Goal: Transaction & Acquisition: Purchase product/service

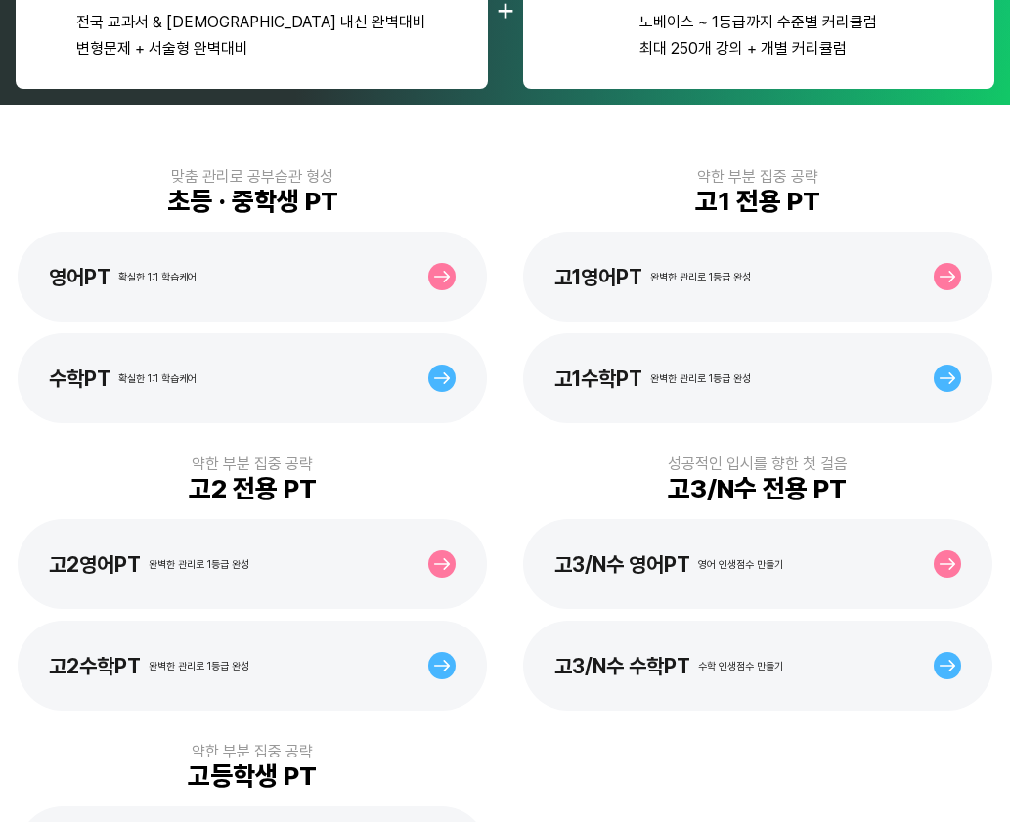
scroll to position [489, 0]
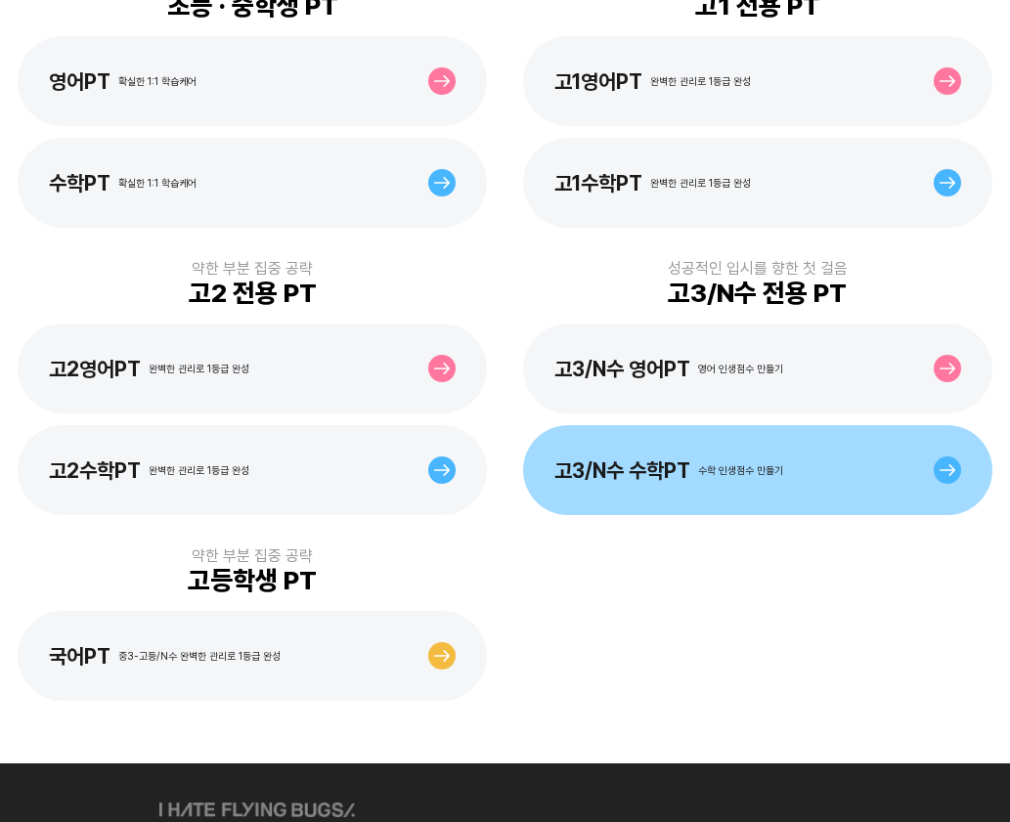
click at [761, 478] on div "고3/N수 수학PT 수학 인생점수 만들기" at bounding box center [668, 470] width 229 height 24
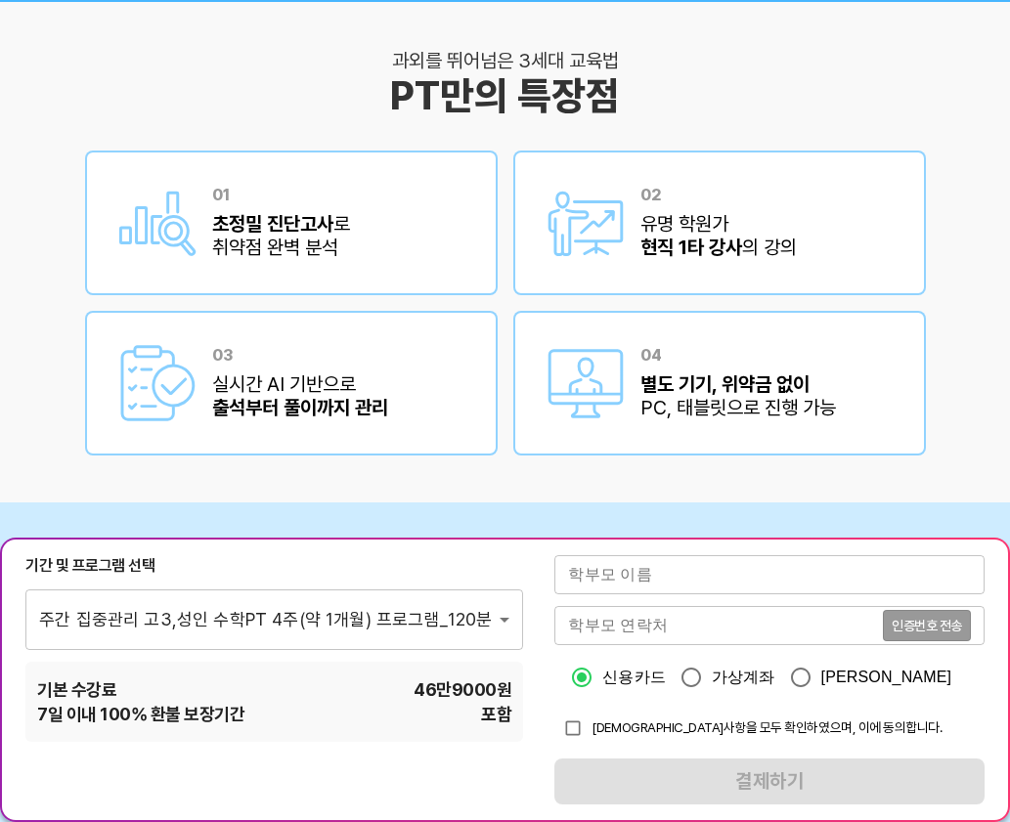
scroll to position [2086, 0]
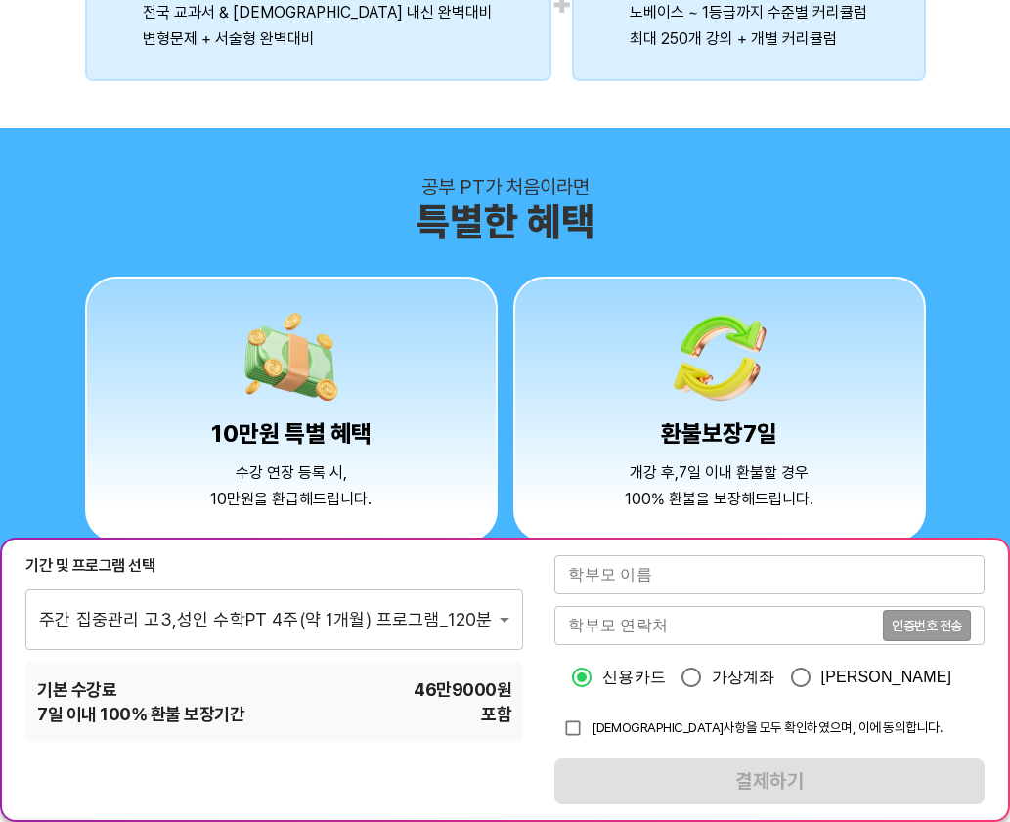
click at [484, 623] on body "완벽한 개념과 맞춤 관리로 만드는 1등급 밀당고등수학PT 과외를 뛰어넘은 PT 자주 묻는 질문 Q 개강일은 어떻게 되나요? A 진단고사 실시 …" at bounding box center [505, 199] width 1010 height 4570
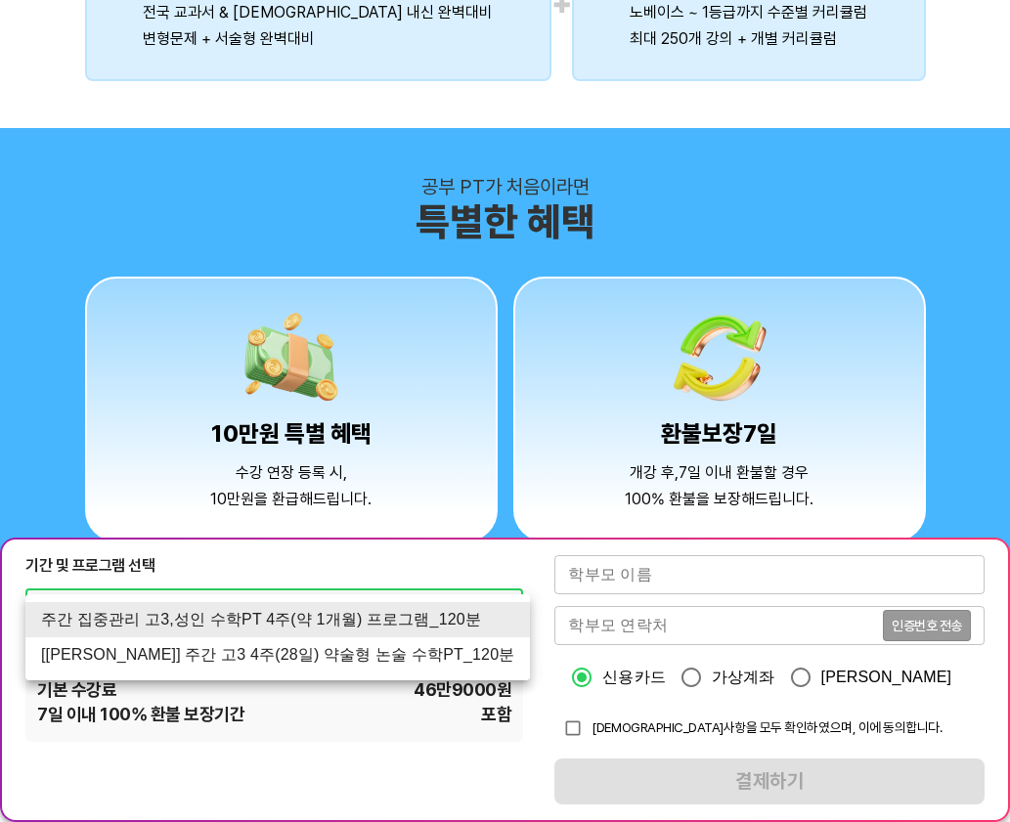
click at [381, 659] on li "[[PERSON_NAME]] 주간 고3 4주(28일) 약술형 논술 수학PT_120분" at bounding box center [277, 654] width 504 height 35
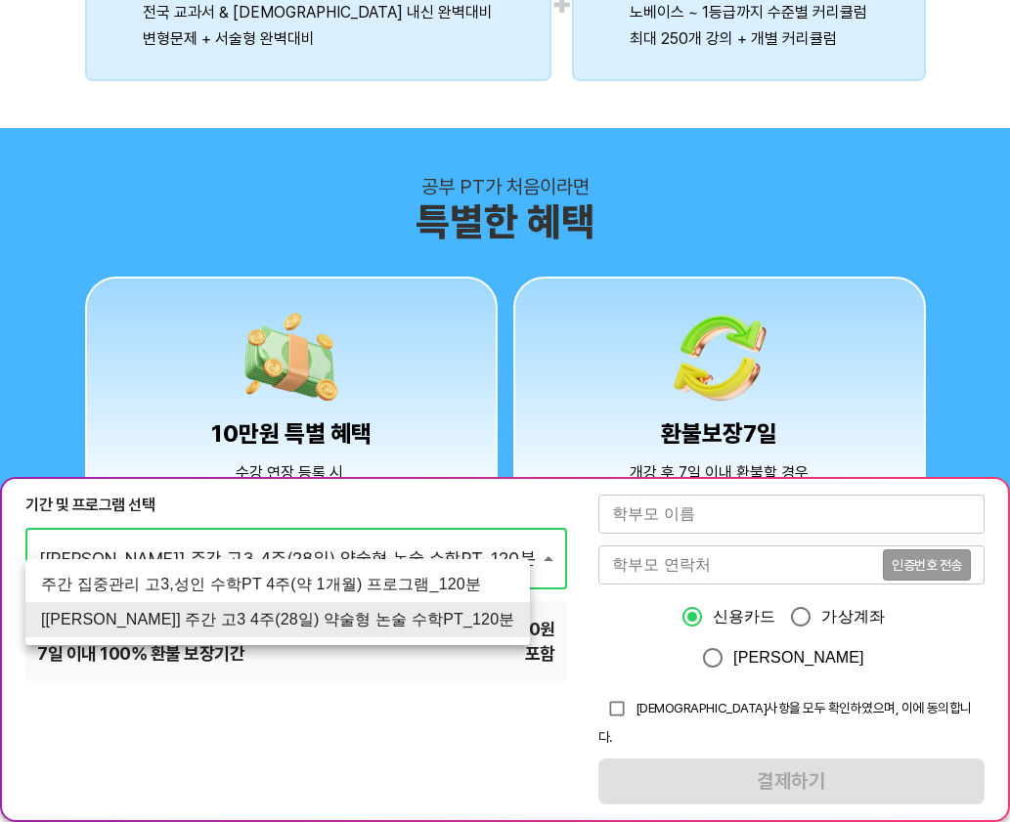
click at [446, 628] on body "완벽한 개념과 맞춤 관리로 만드는 1등급 밀당고등수학PT 과외를 뛰어넘은 PT 자주 묻는 질문 Q 개강일은 어떻게 되나요? A 진단고사 실시 …" at bounding box center [505, 229] width 1010 height 4630
click at [404, 578] on li "주간 집중관리 고3,성인 수학PT 4주(약 1개월) 프로그램_120분" at bounding box center [277, 584] width 504 height 35
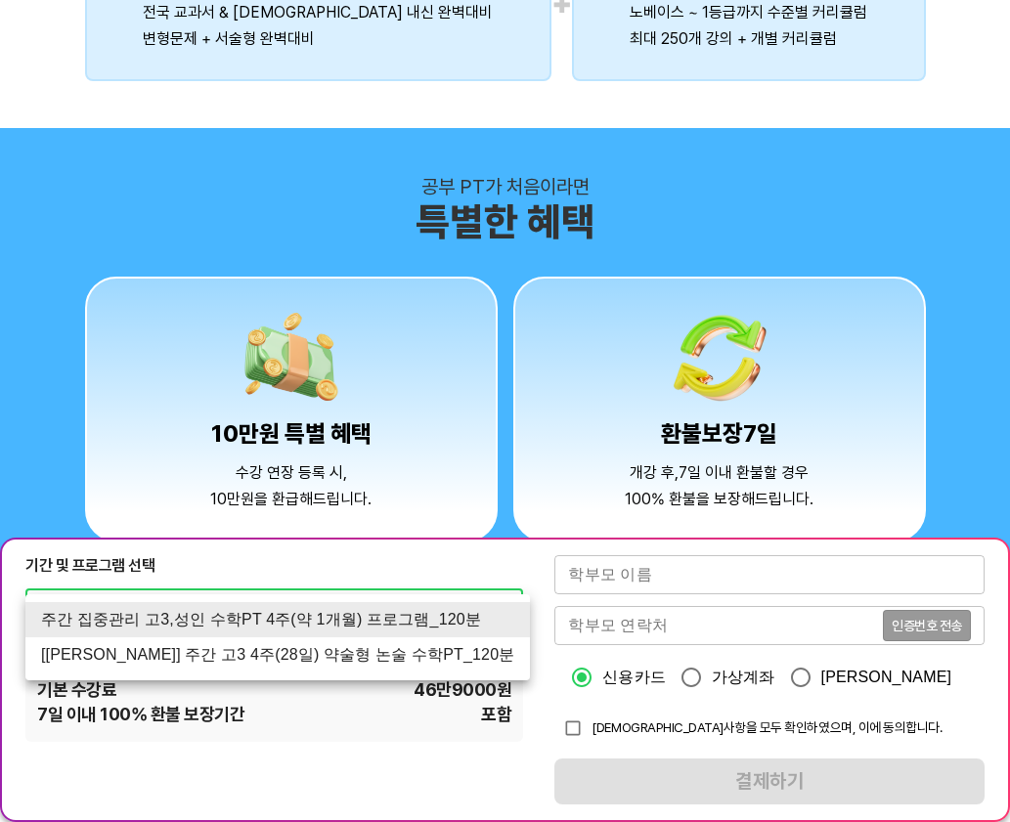
click at [483, 619] on body "완벽한 개념과 맞춤 관리로 만드는 1등급 밀당고등수학PT 과외를 뛰어넘은 PT 자주 묻는 질문 Q 개강일은 어떻게 되나요? A 진단고사 실시 …" at bounding box center [505, 199] width 1010 height 4570
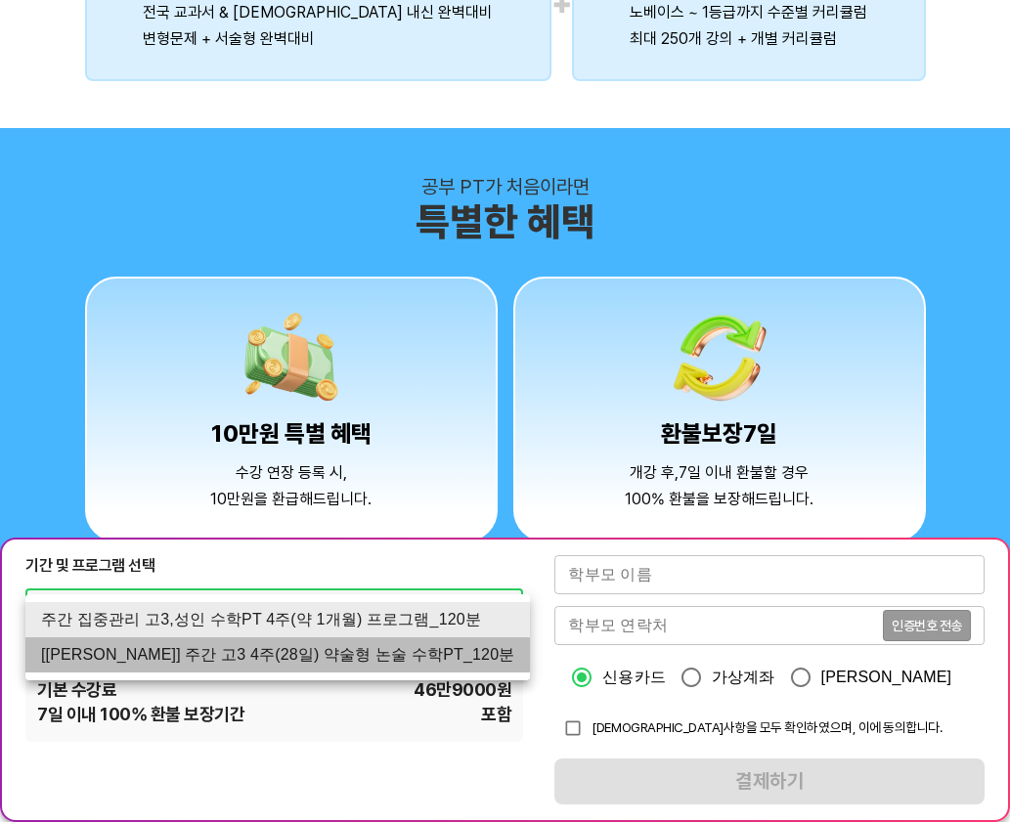
click at [346, 661] on li "[[PERSON_NAME]] 주간 고3 4주(28일) 약술형 논술 수학PT_120분" at bounding box center [277, 654] width 504 height 35
type input "3073"
